Goal: Transaction & Acquisition: Download file/media

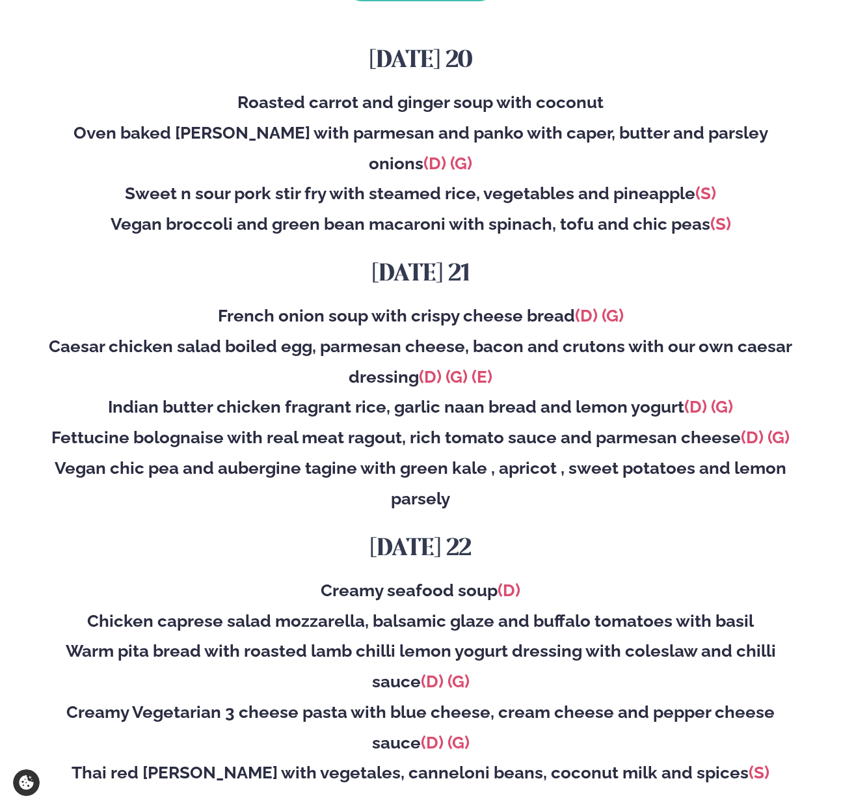
scroll to position [177, 0]
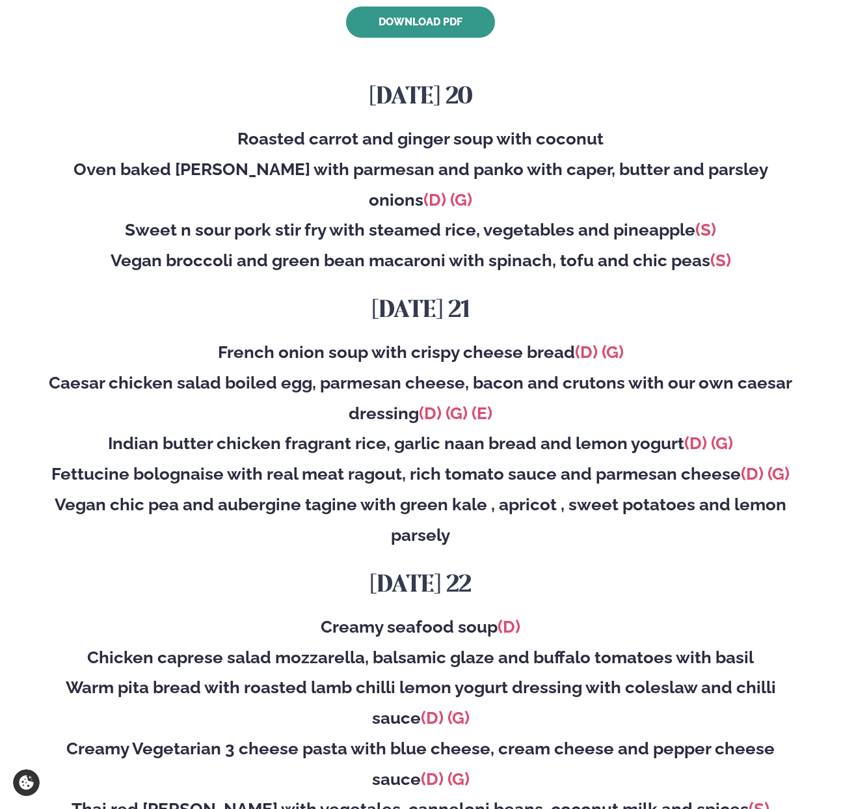
click at [391, 19] on link "Download PDF" at bounding box center [420, 22] width 149 height 31
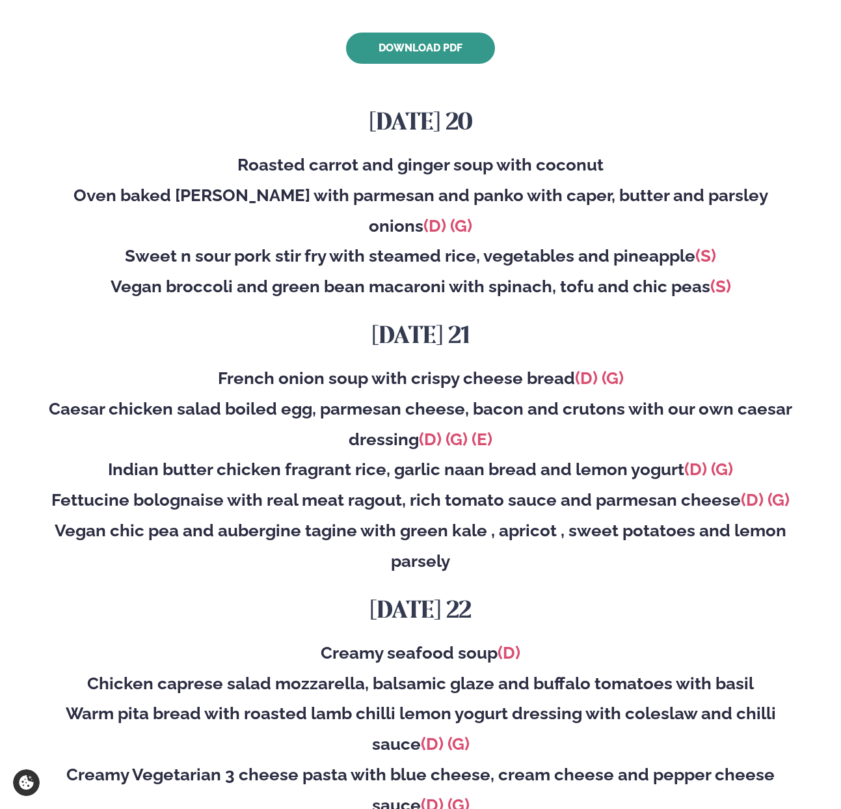
click at [346, 33] on link "Download PDF" at bounding box center [420, 48] width 149 height 31
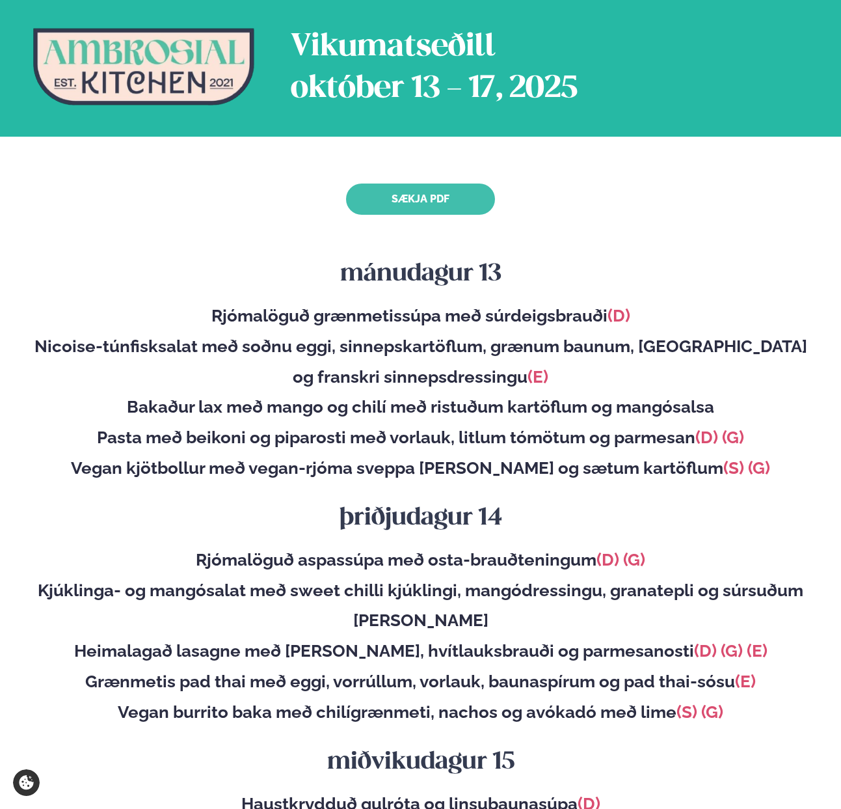
scroll to position [105, 0]
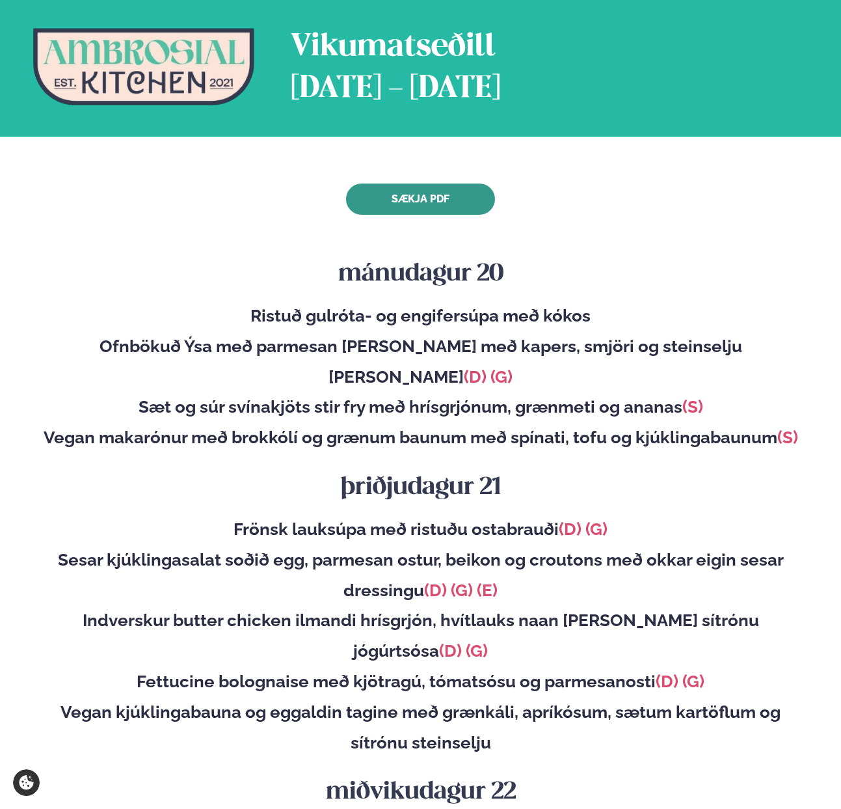
click at [401, 192] on link "Sækja PDF" at bounding box center [420, 198] width 149 height 31
